Goal: Information Seeking & Learning: Learn about a topic

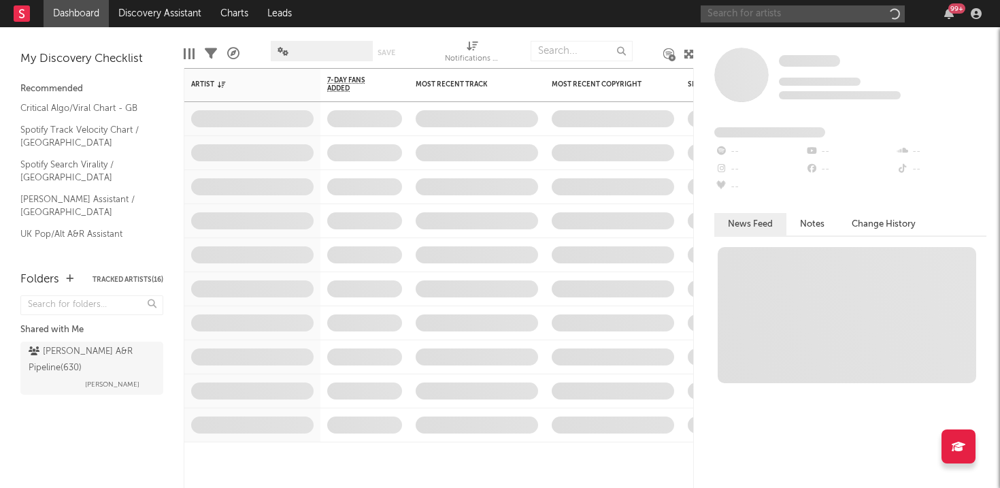
click at [800, 13] on input "text" at bounding box center [803, 13] width 204 height 17
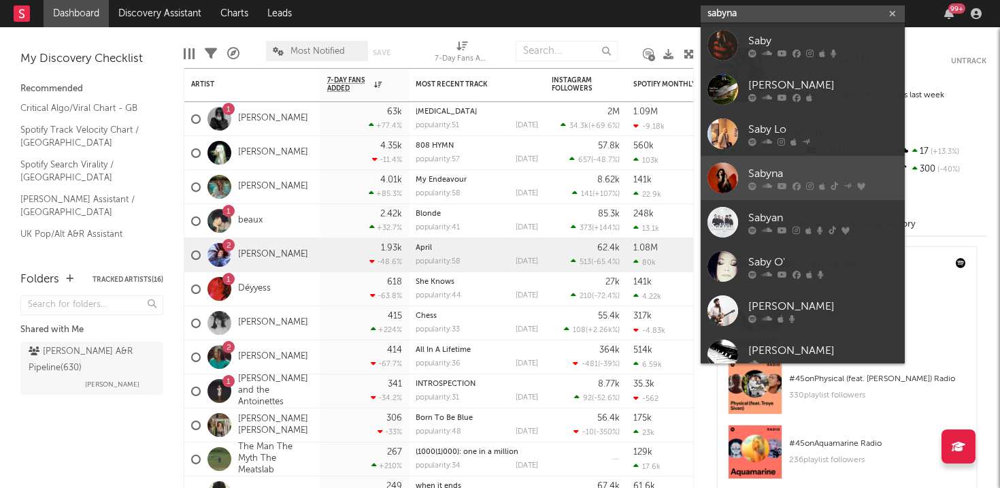
type input "sabyna"
click at [769, 166] on div "Sabyna" at bounding box center [823, 173] width 150 height 16
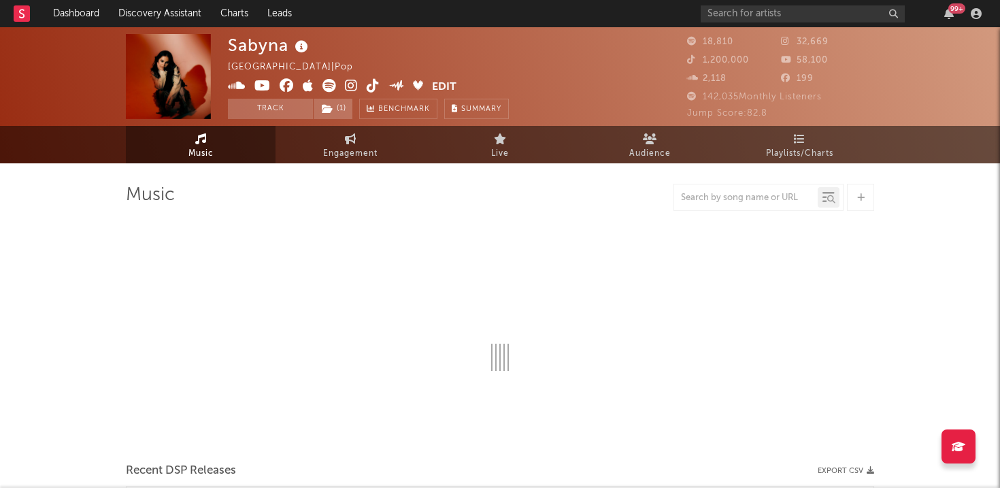
select select "6m"
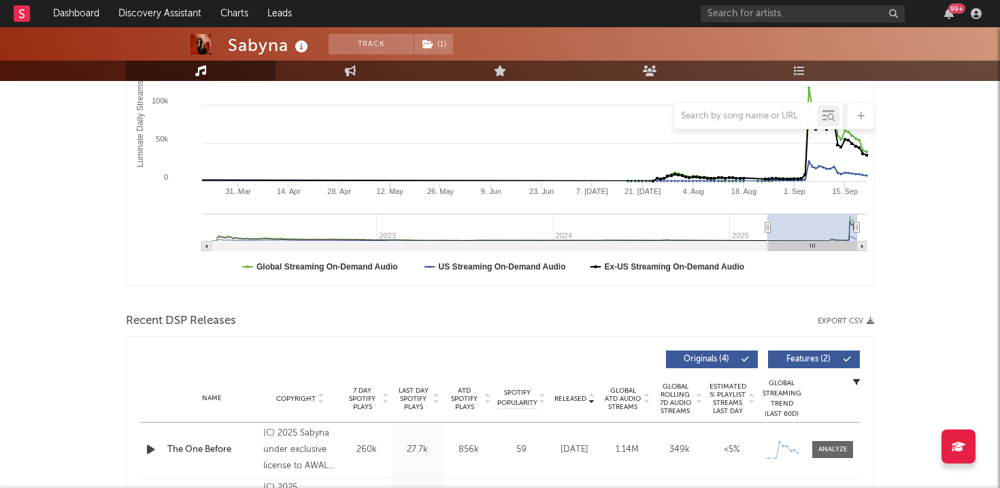
scroll to position [491, 0]
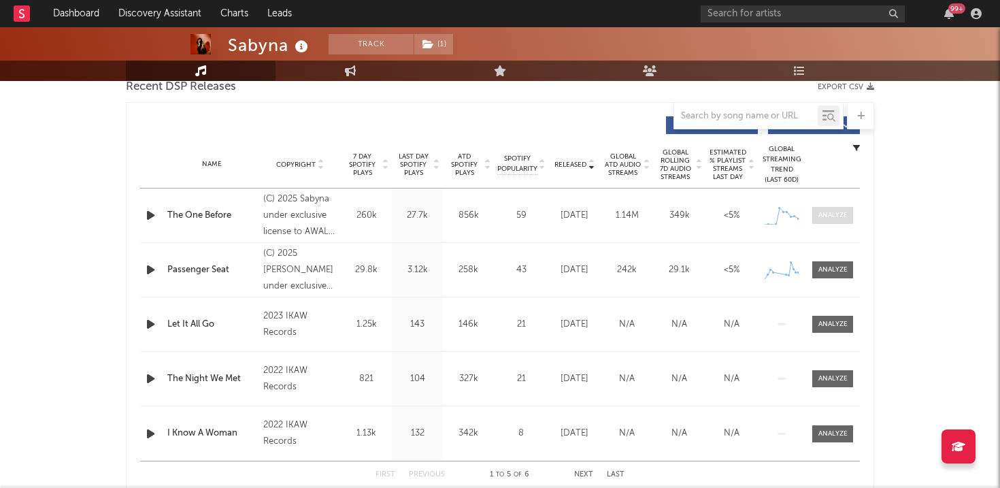
click at [841, 213] on div at bounding box center [832, 215] width 29 height 10
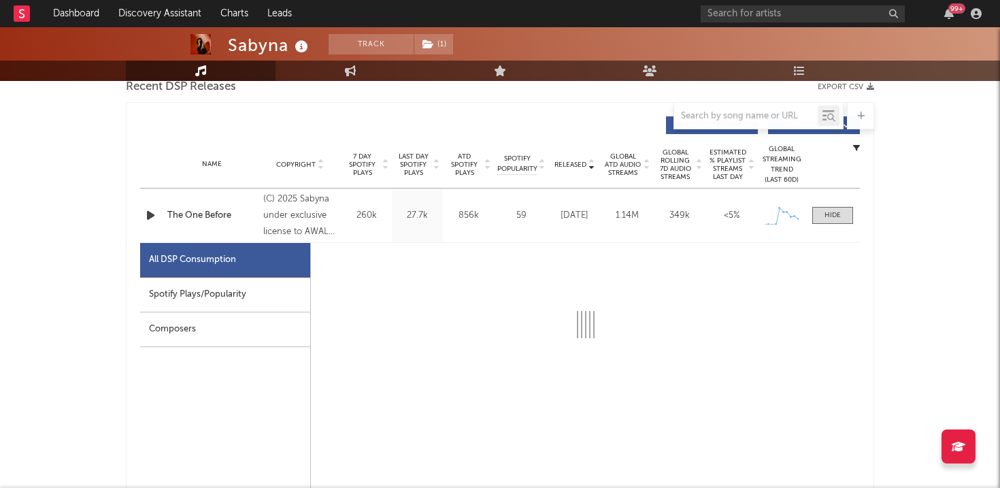
select select "1w"
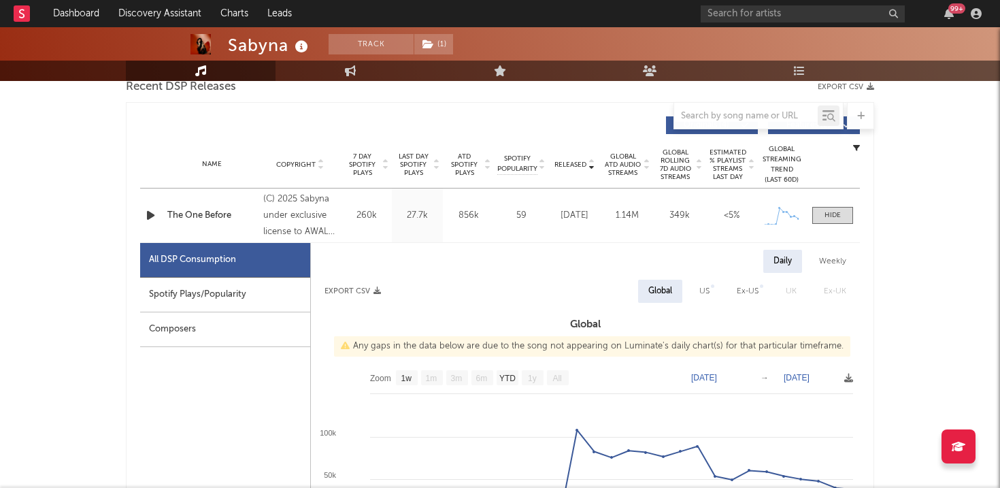
click at [231, 302] on div "Spotify Plays/Popularity" at bounding box center [225, 295] width 170 height 35
select select "1w"
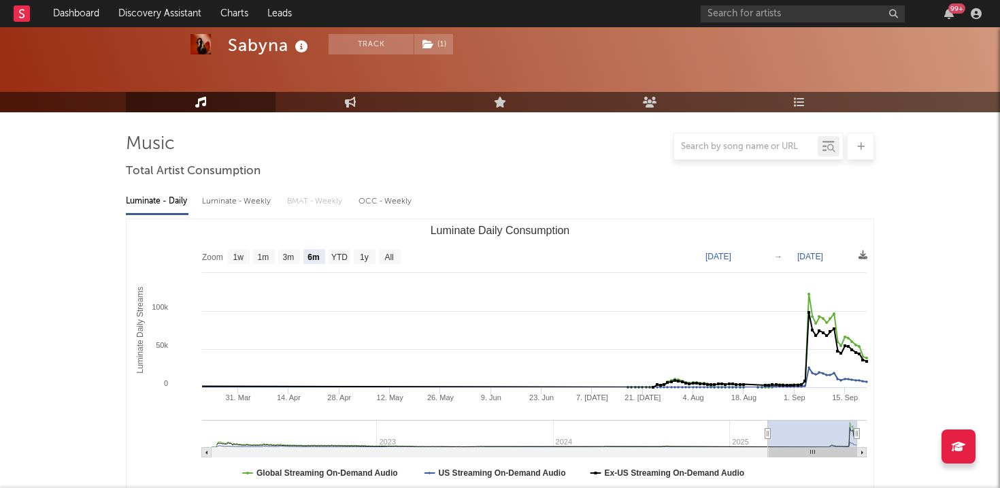
scroll to position [0, 0]
